Goal: Task Accomplishment & Management: Use online tool/utility

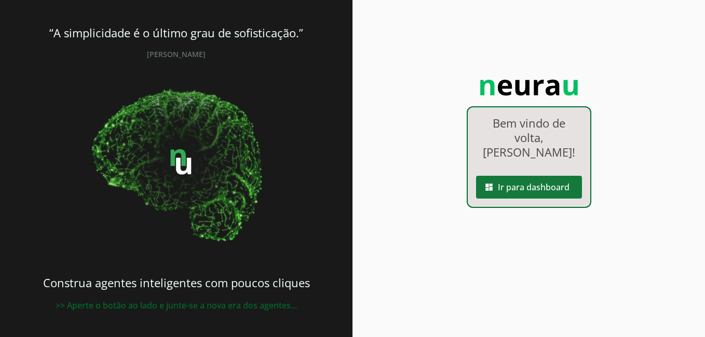
click at [535, 185] on span at bounding box center [529, 187] width 106 height 25
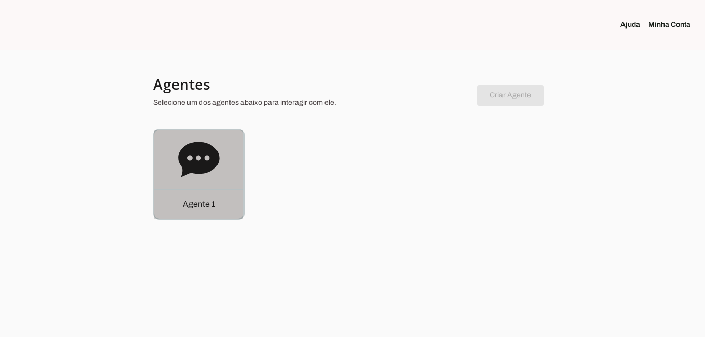
click at [210, 211] on div "Agente 1" at bounding box center [198, 204] width 89 height 30
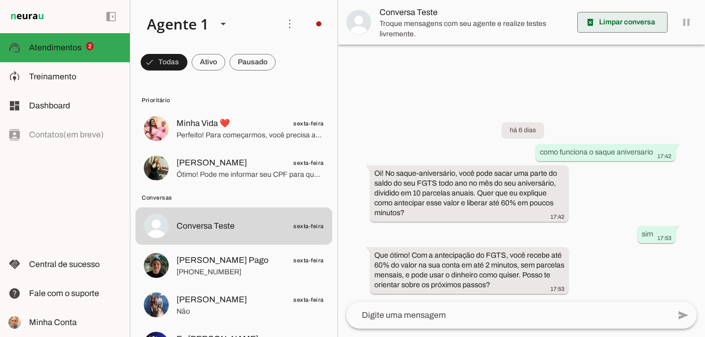
click at [613, 17] on span at bounding box center [622, 22] width 90 height 25
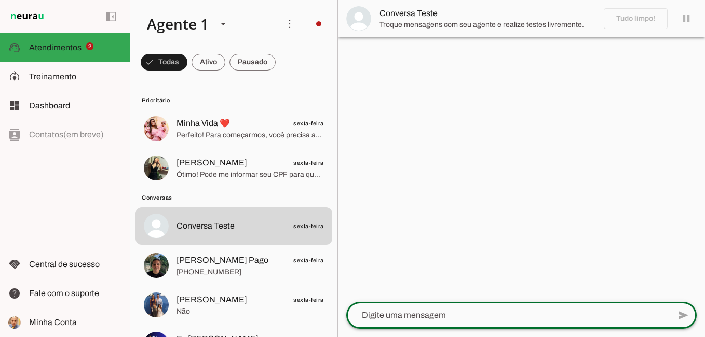
click at [467, 316] on textarea at bounding box center [507, 315] width 323 height 12
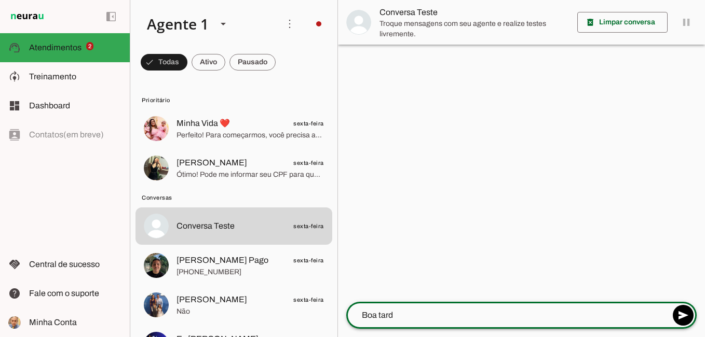
type textarea "Boa tarde"
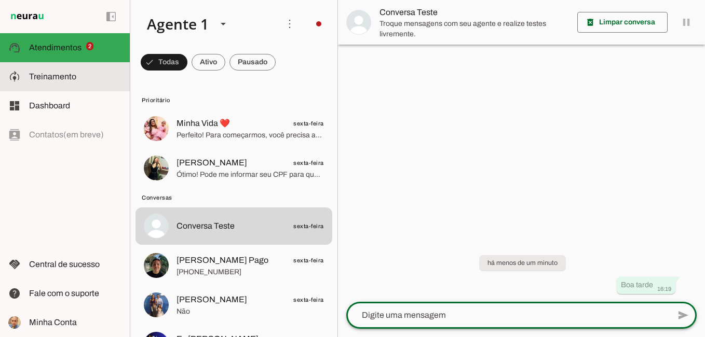
click at [64, 74] on span "Treinamento" at bounding box center [52, 76] width 47 height 9
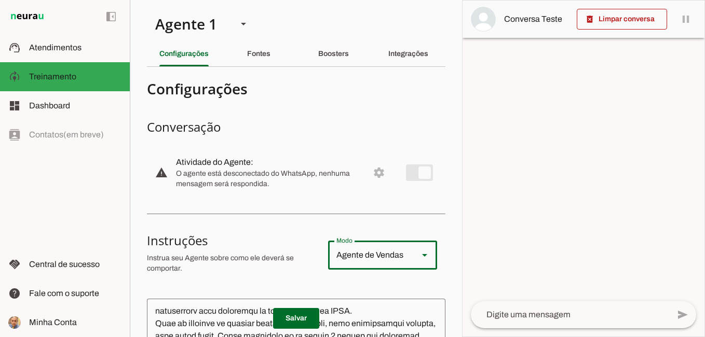
click at [393, 260] on div "Agente de Vendas" at bounding box center [369, 255] width 82 height 29
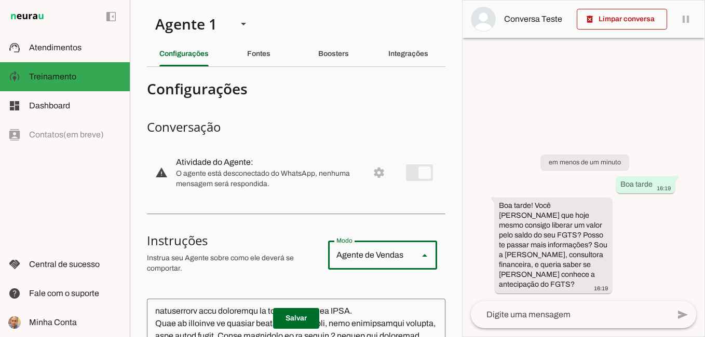
click at [677, 103] on slot at bounding box center [713, 96] width 72 height 12
click at [399, 246] on div "Agente de Vendas" at bounding box center [369, 255] width 82 height 29
click at [291, 98] on div at bounding box center [292, 88] width 290 height 19
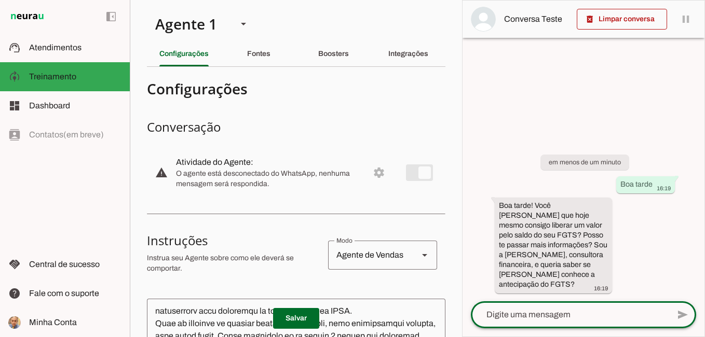
click at [573, 318] on textarea at bounding box center [570, 315] width 198 height 12
type textarea "não conheço"
